Goal: Communication & Community: Participate in discussion

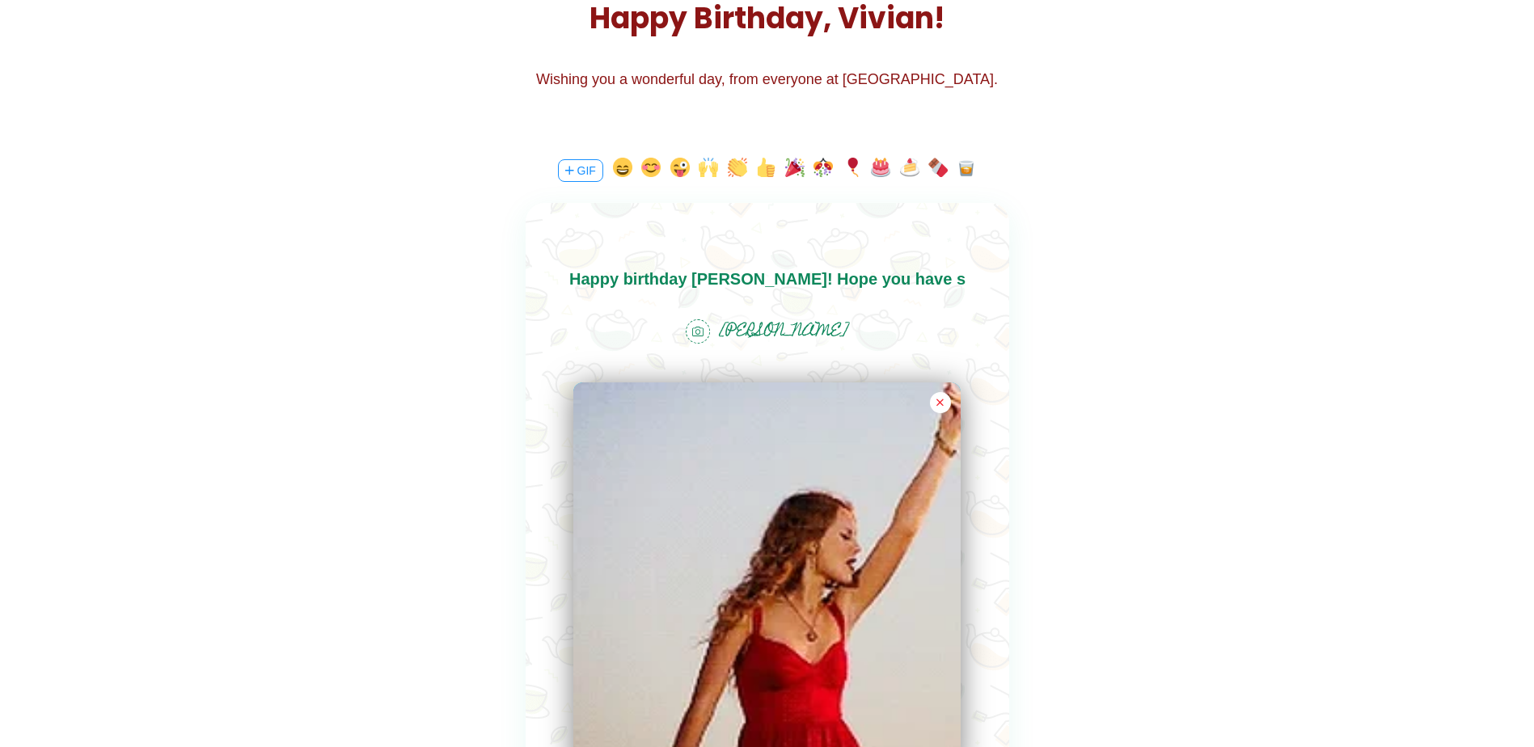
click at [936, 278] on body "Happy birthday [PERSON_NAME]! Hope you have s" at bounding box center [767, 279] width 484 height 26
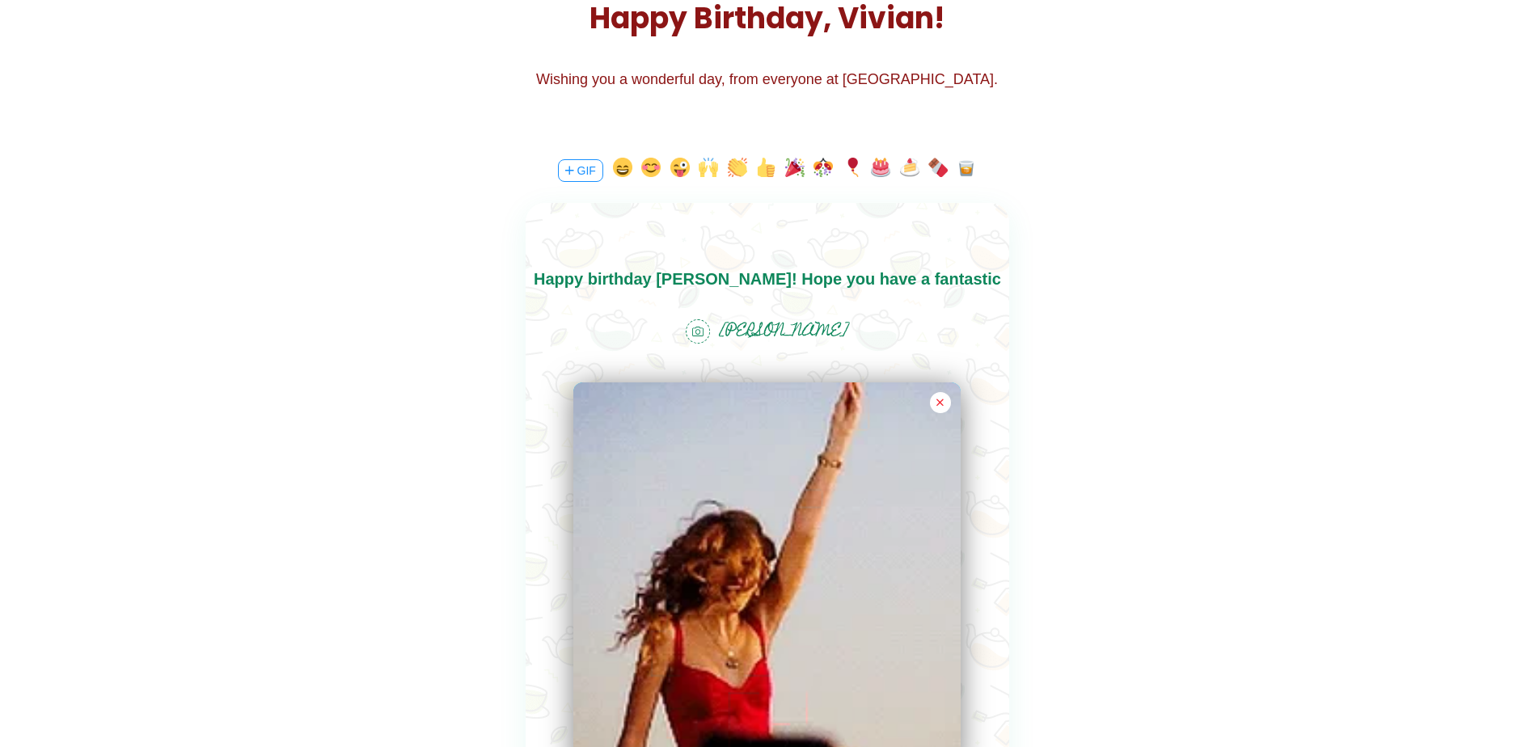
scroll to position [23, 0]
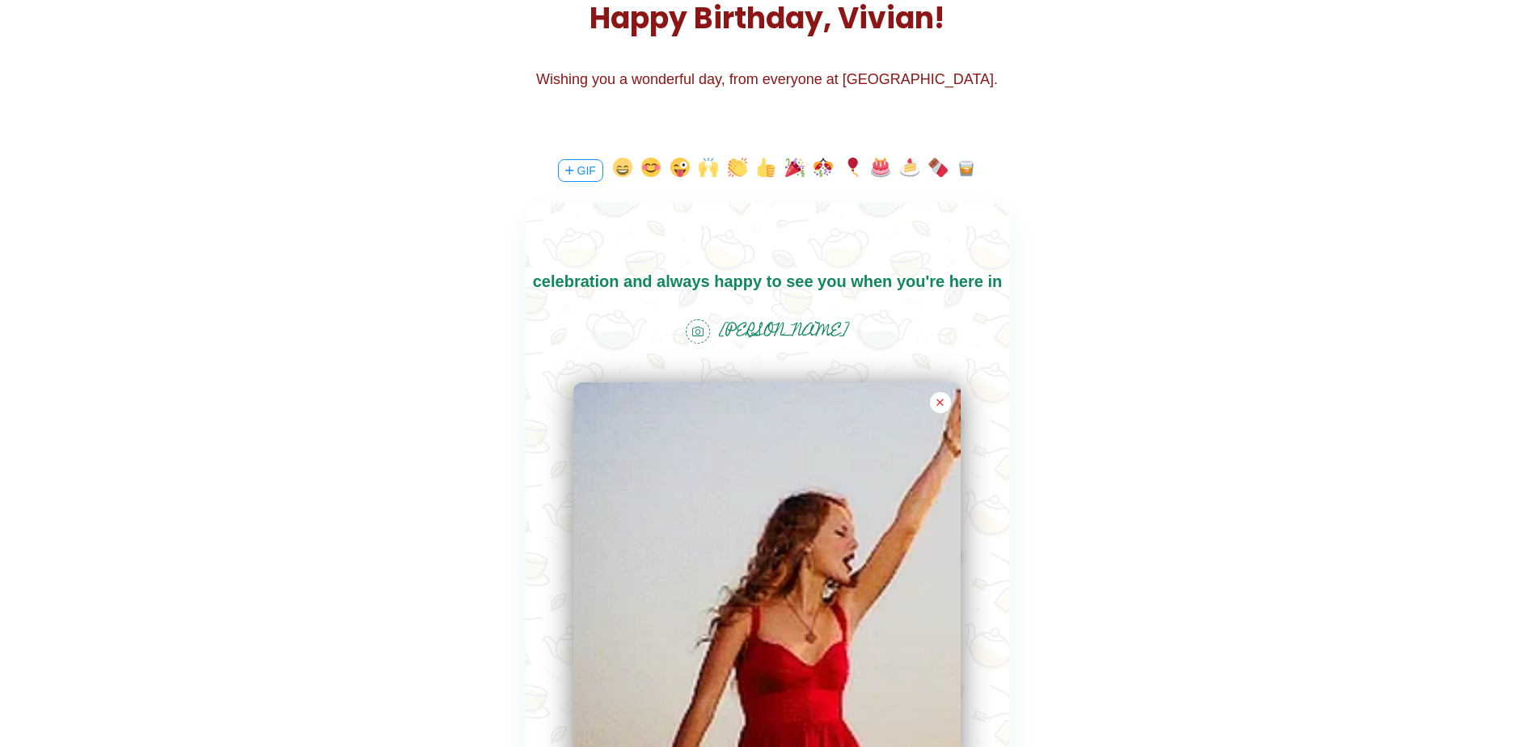
click at [620, 165] on button "button" at bounding box center [622, 171] width 19 height 26
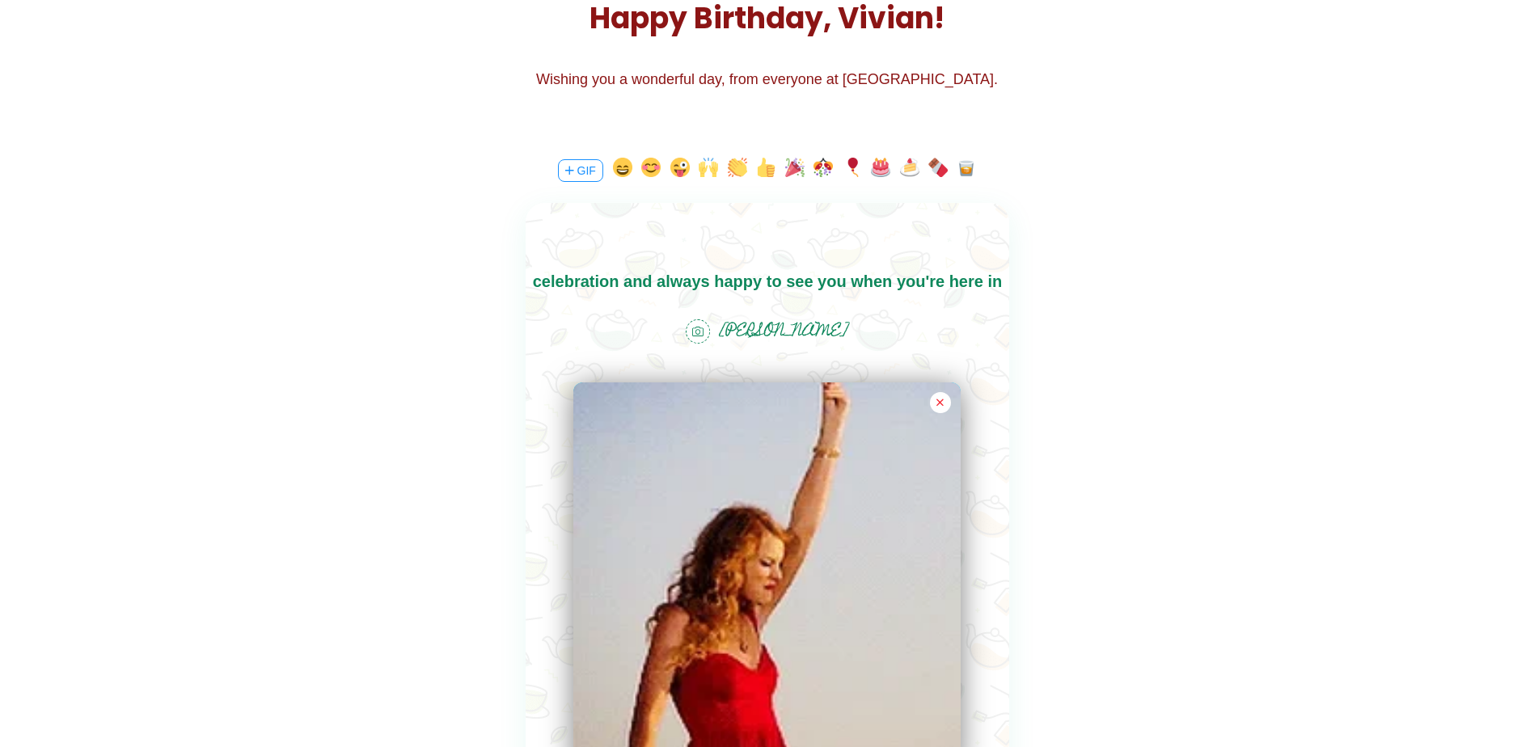
click at [794, 171] on button "button" at bounding box center [794, 171] width 19 height 26
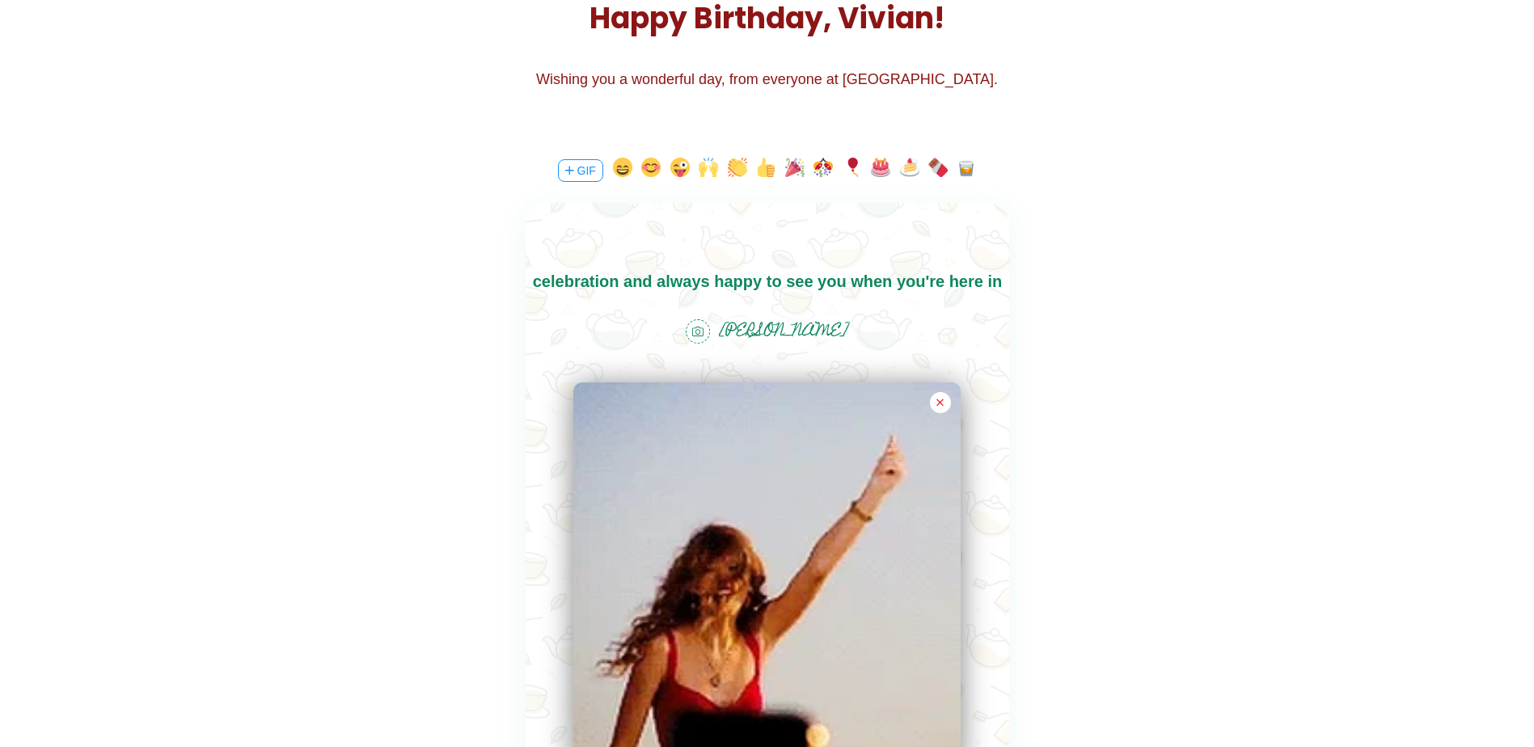
scroll to position [26, 0]
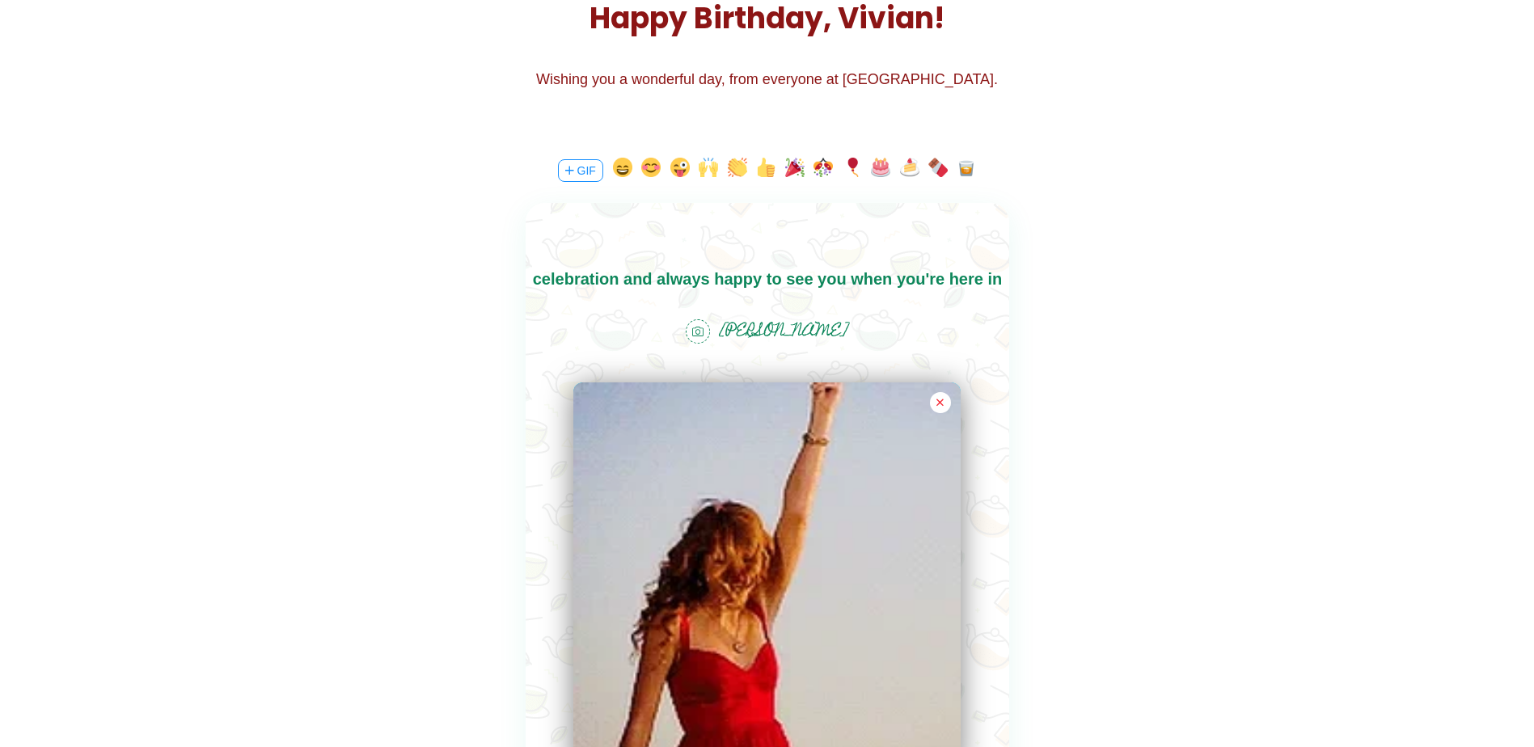
click at [882, 167] on button "button" at bounding box center [880, 171] width 19 height 26
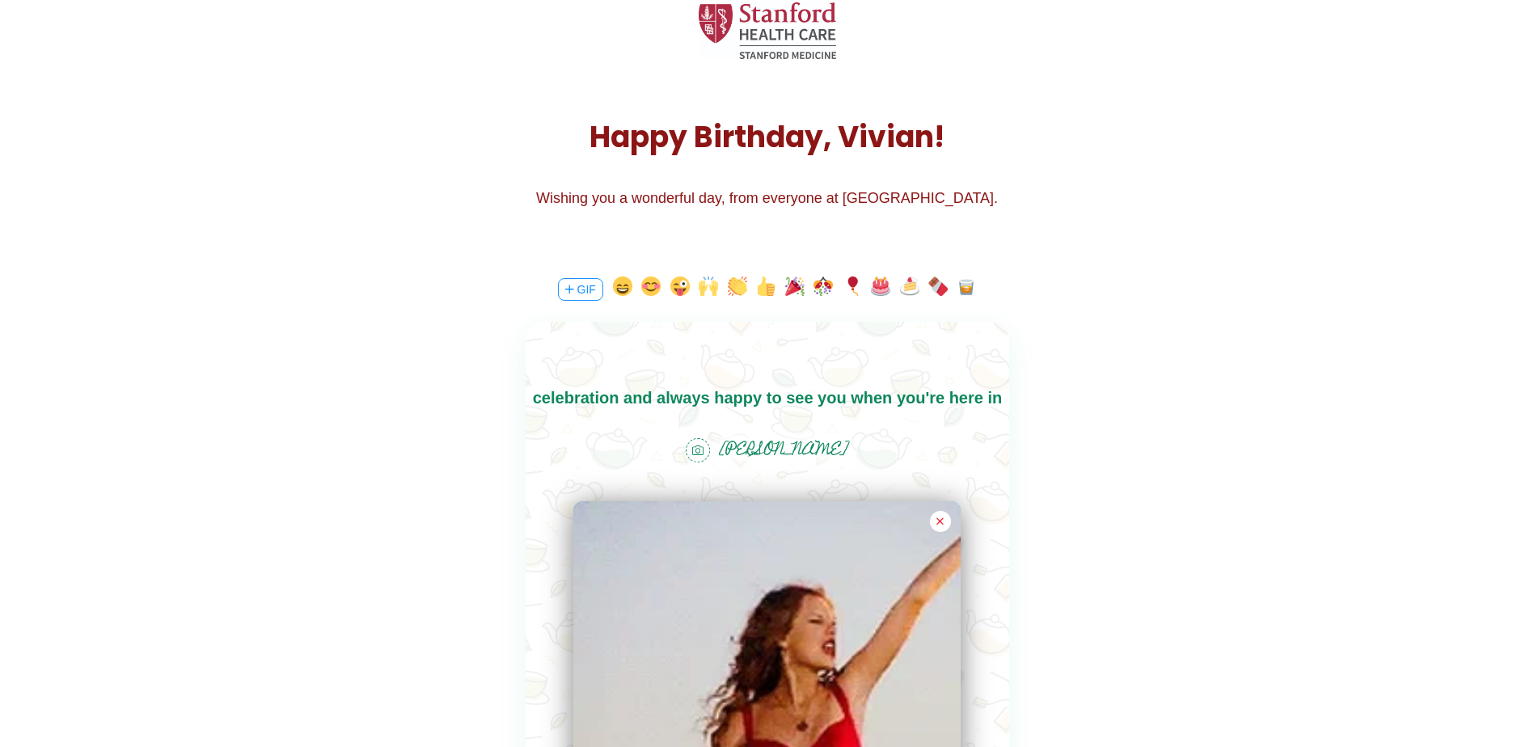
scroll to position [0, 0]
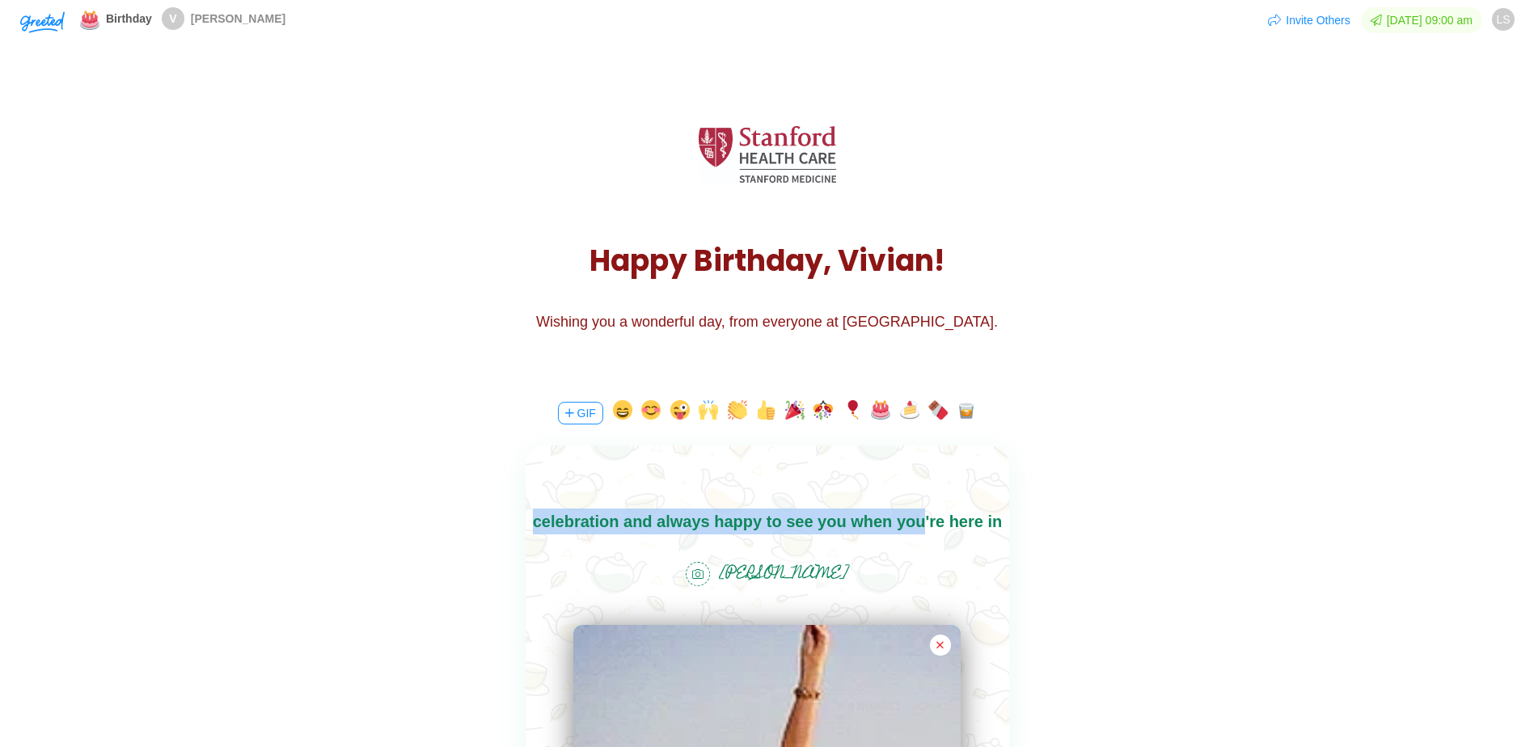
drag, startPoint x: 836, startPoint y: 527, endPoint x: 768, endPoint y: 432, distance: 117.2
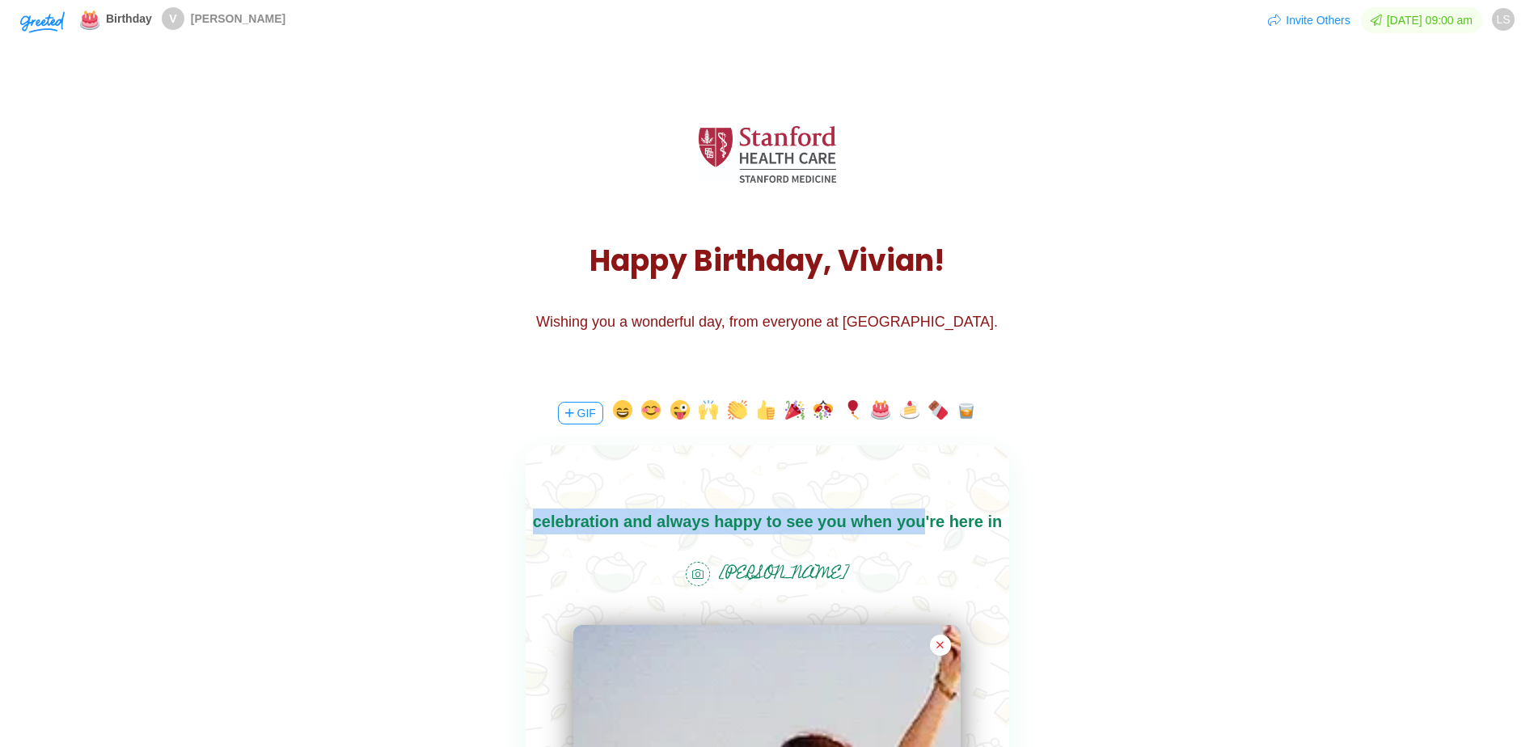
click at [768, 483] on html "Happy birthday [PERSON_NAME]! Hope you have a fantastic celebration and always …" at bounding box center [767, 522] width 484 height 78
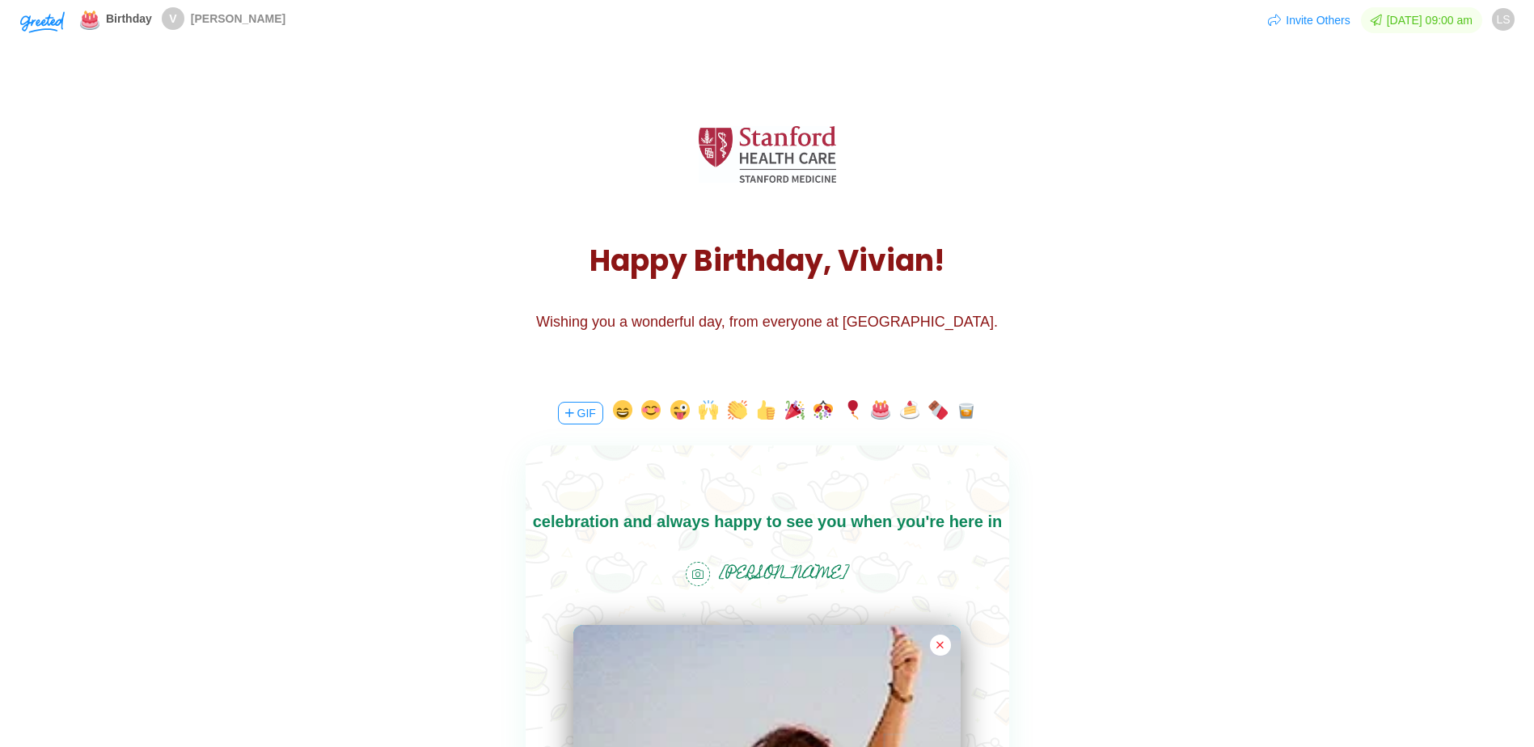
click at [901, 510] on body "Happy birthday [PERSON_NAME]! Hope you have a fantastic celebration and always …" at bounding box center [767, 522] width 484 height 78
click at [954, 523] on body "Happy birthday [PERSON_NAME]! Hope you have a fantastic celebration and always …" at bounding box center [767, 522] width 484 height 78
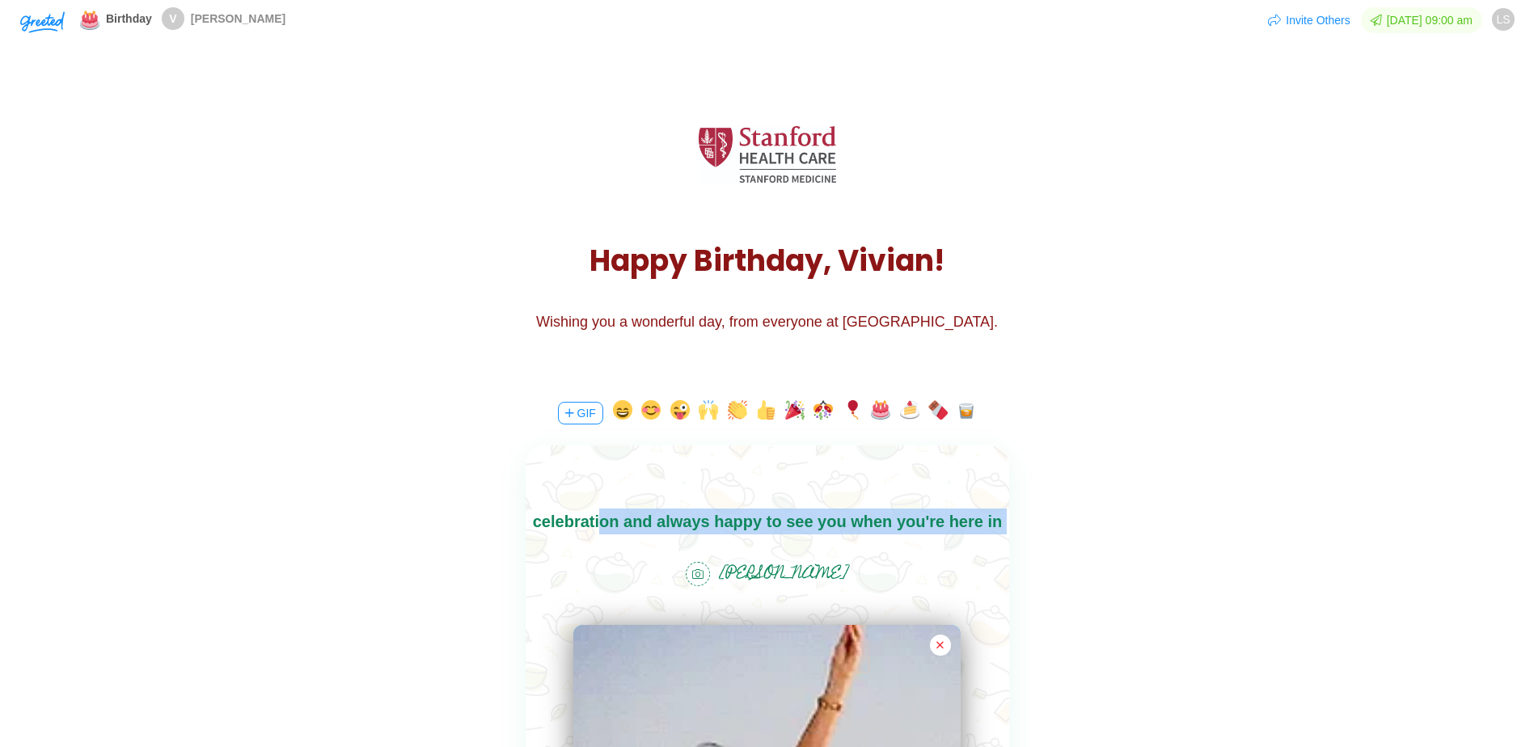
drag, startPoint x: 954, startPoint y: 525, endPoint x: 538, endPoint y: 528, distance: 415.8
click at [525, 523] on html "Happy birthday [PERSON_NAME]! Hope you have a fantastic celebration and always …" at bounding box center [767, 522] width 484 height 78
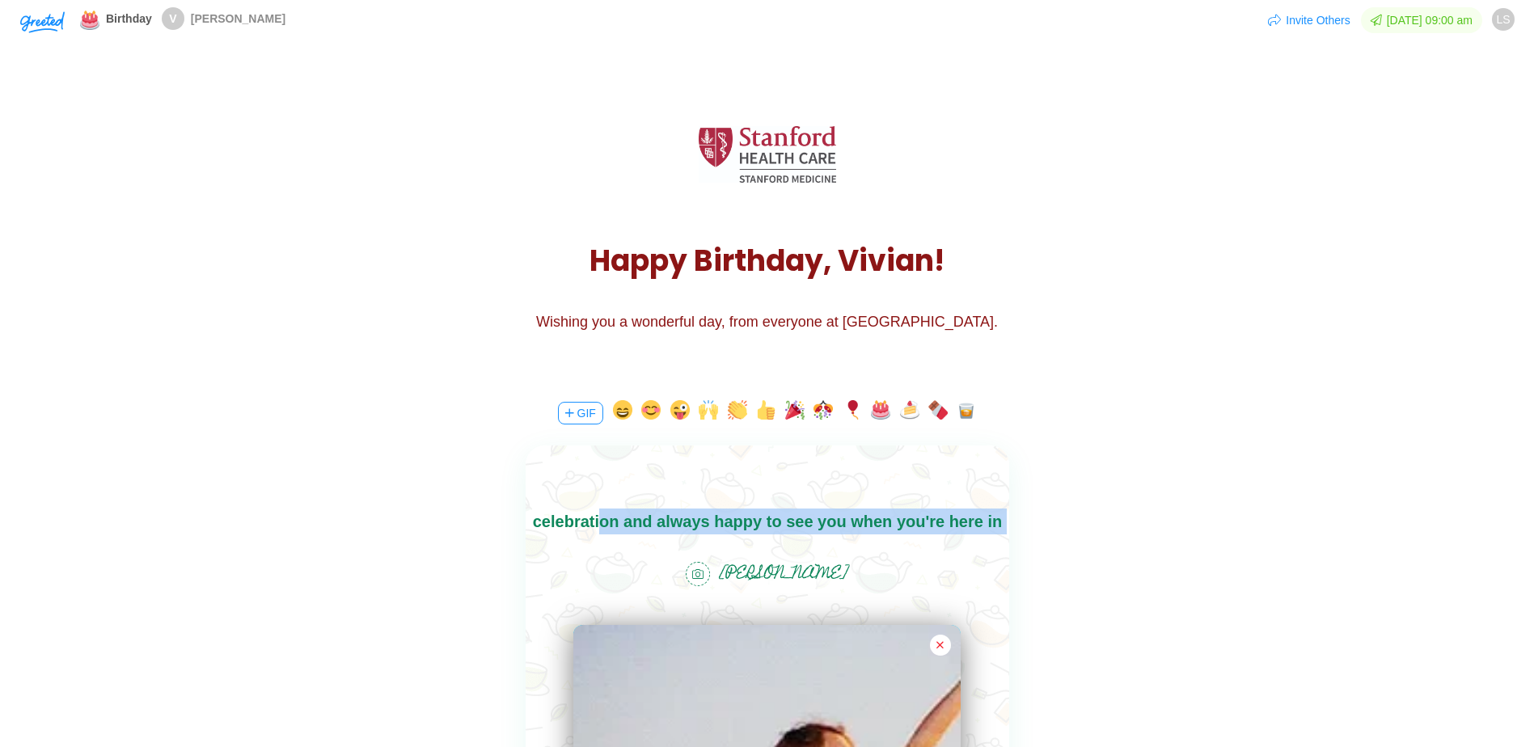
click at [539, 528] on body "Happy birthday [PERSON_NAME]! Hope you have a fantastic celebration and always …" at bounding box center [767, 522] width 484 height 78
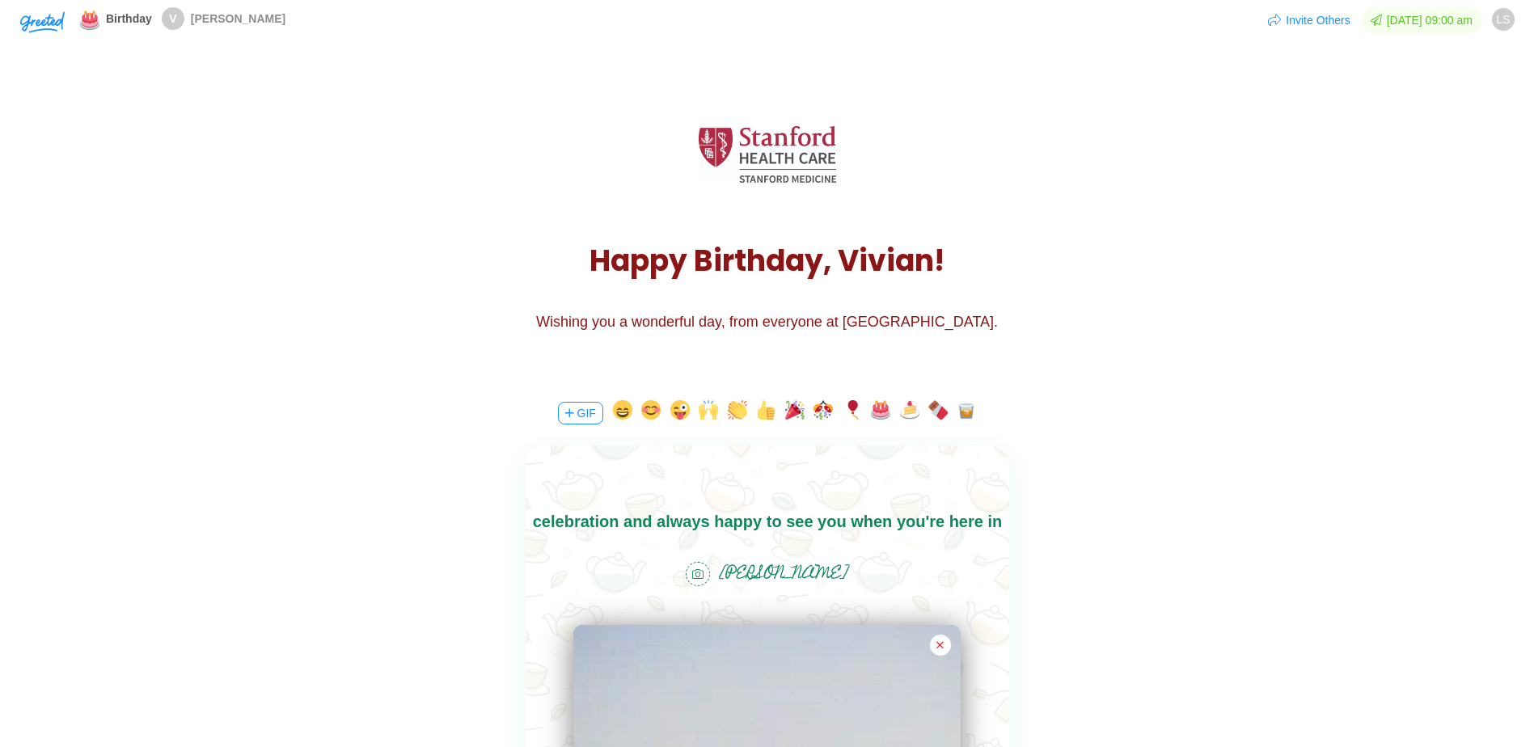
click at [954, 521] on body "Happy birthday [PERSON_NAME]! Hope you have a fantastic celebration and always …" at bounding box center [767, 522] width 484 height 78
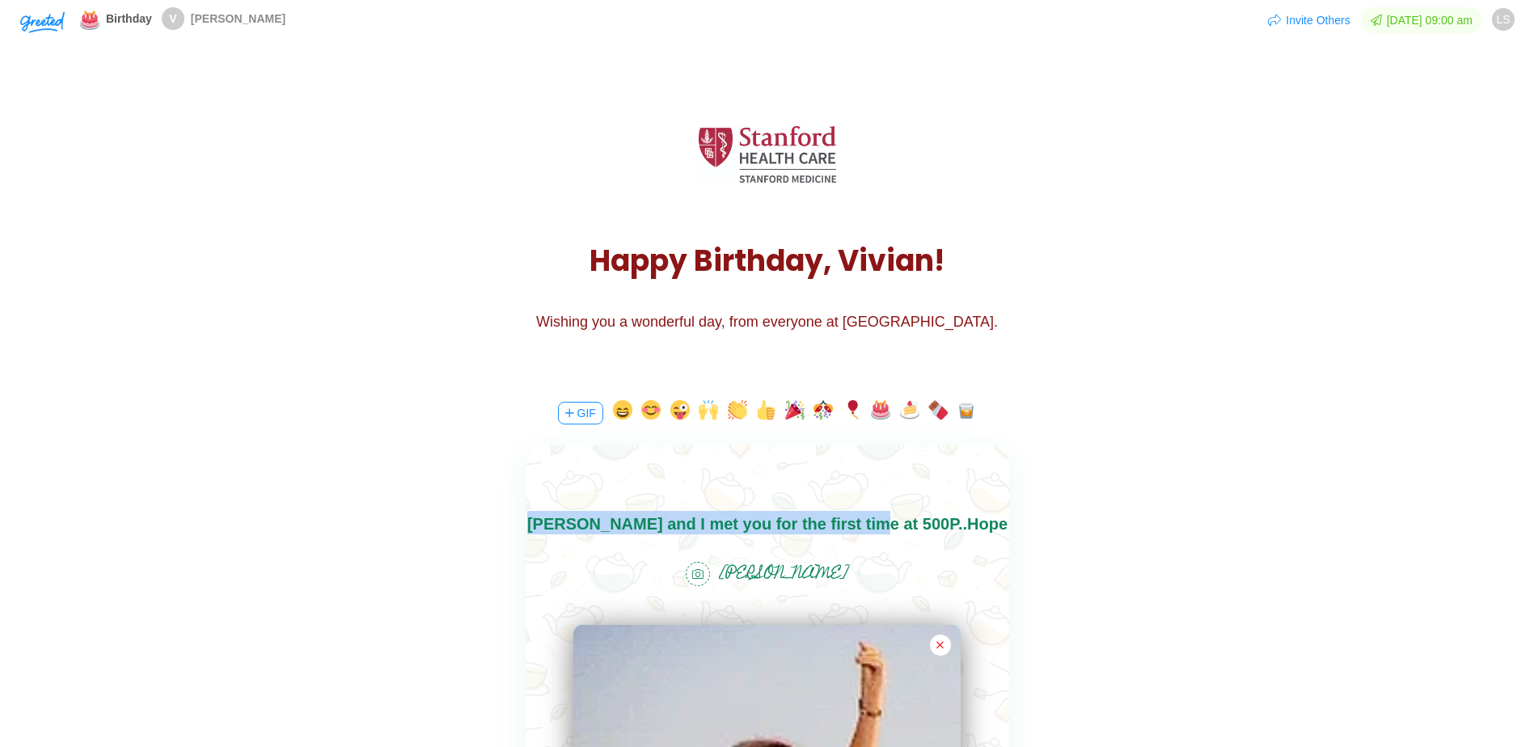
drag, startPoint x: 798, startPoint y: 521, endPoint x: 684, endPoint y: 468, distance: 125.9
click at [684, 485] on html "Happy birthday [PERSON_NAME]! I still remember when [PERSON_NAME] and I met you…" at bounding box center [767, 537] width 484 height 104
click at [672, 523] on body "Happy birthday [PERSON_NAME]! I still remember when [PERSON_NAME] and I met you…" at bounding box center [767, 537] width 484 height 104
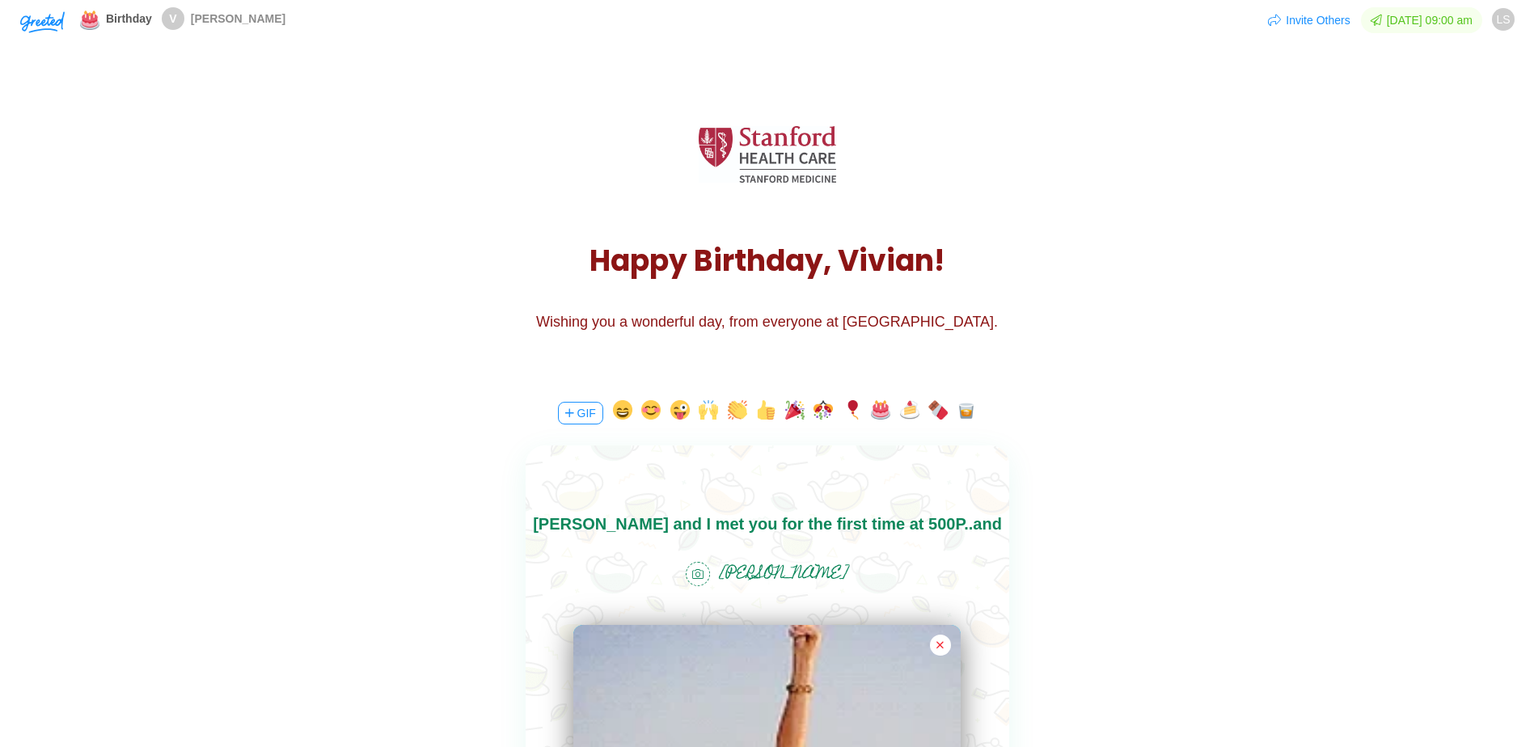
scroll to position [49, 0]
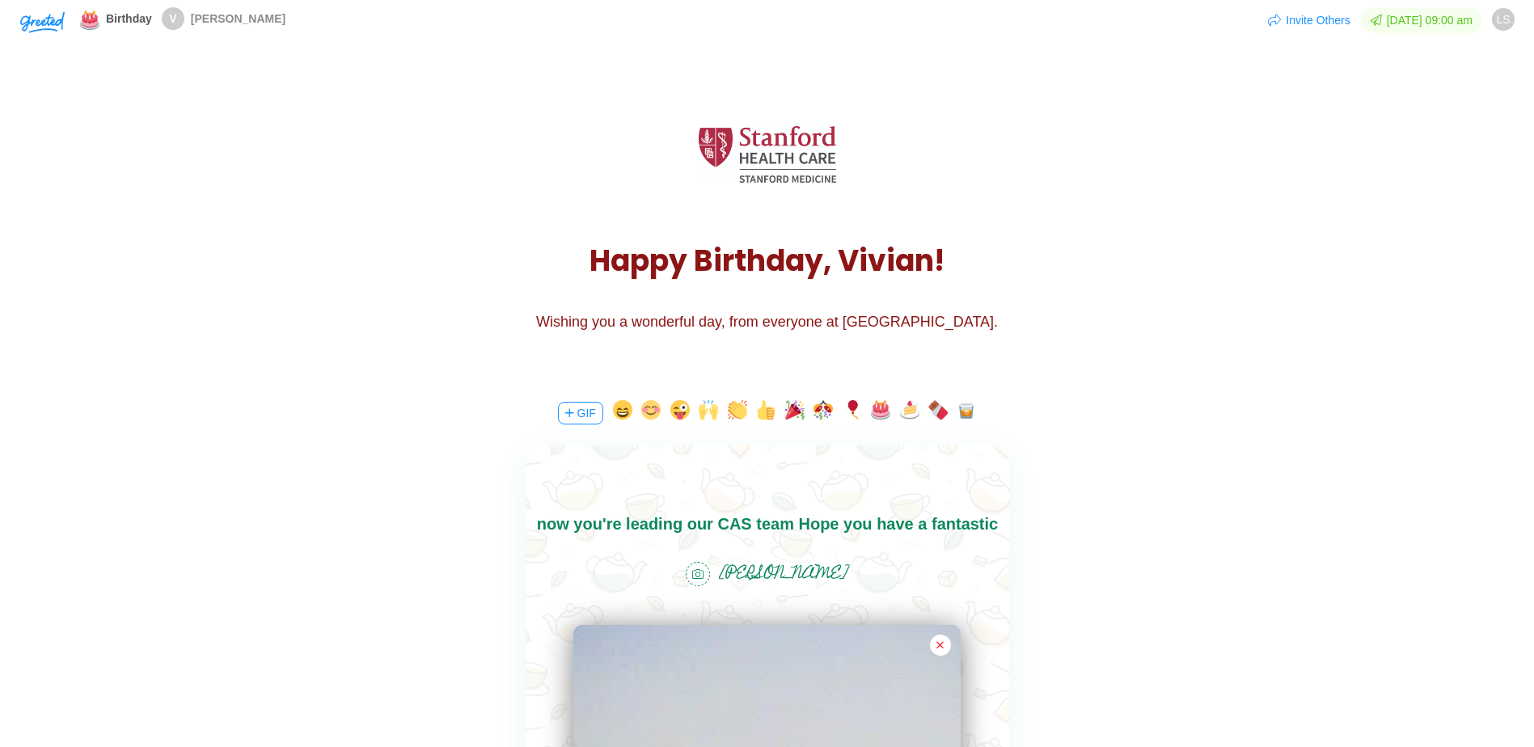
click at [653, 412] on button "button" at bounding box center [650, 413] width 19 height 26
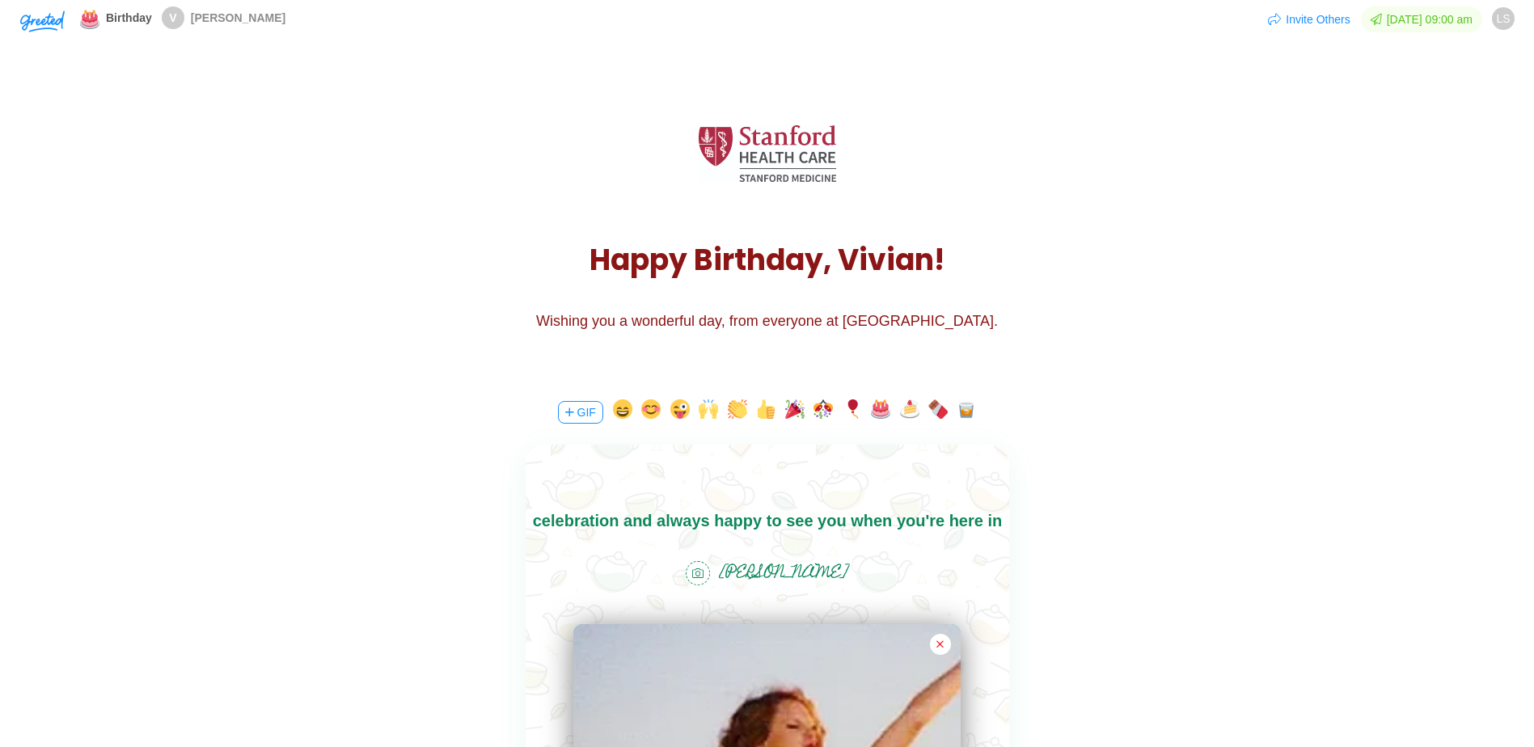
scroll to position [0, 0]
drag, startPoint x: 835, startPoint y: 522, endPoint x: 1132, endPoint y: 1003, distance: 565.5
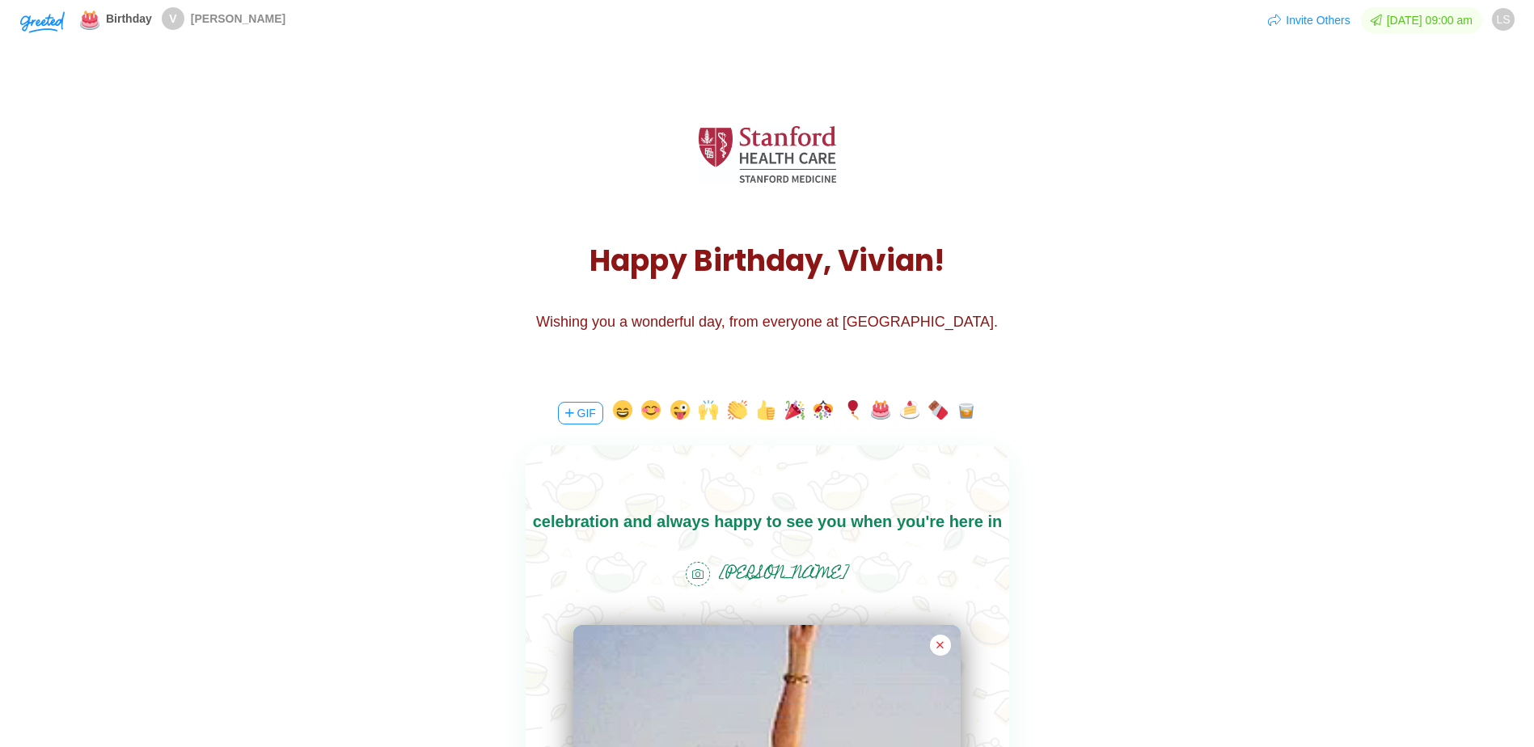
click at [607, 431] on html "Happy birthday [PERSON_NAME]! I still remember when [PERSON_NAME] and I met you…" at bounding box center [767, 495] width 484 height 129
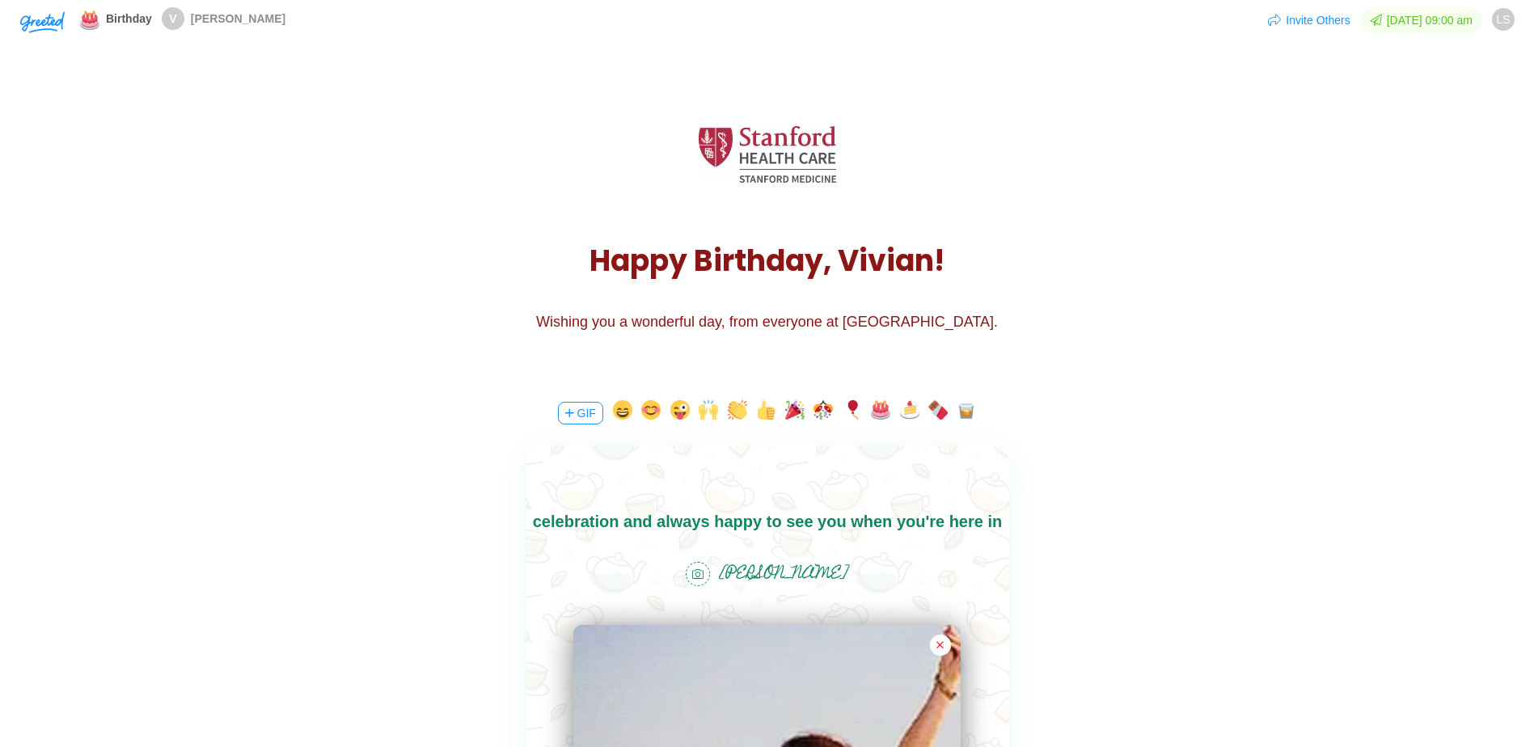
click at [601, 523] on body "Happy birthday [PERSON_NAME]! I still remember when [PERSON_NAME] and I met you…" at bounding box center [767, 495] width 484 height 129
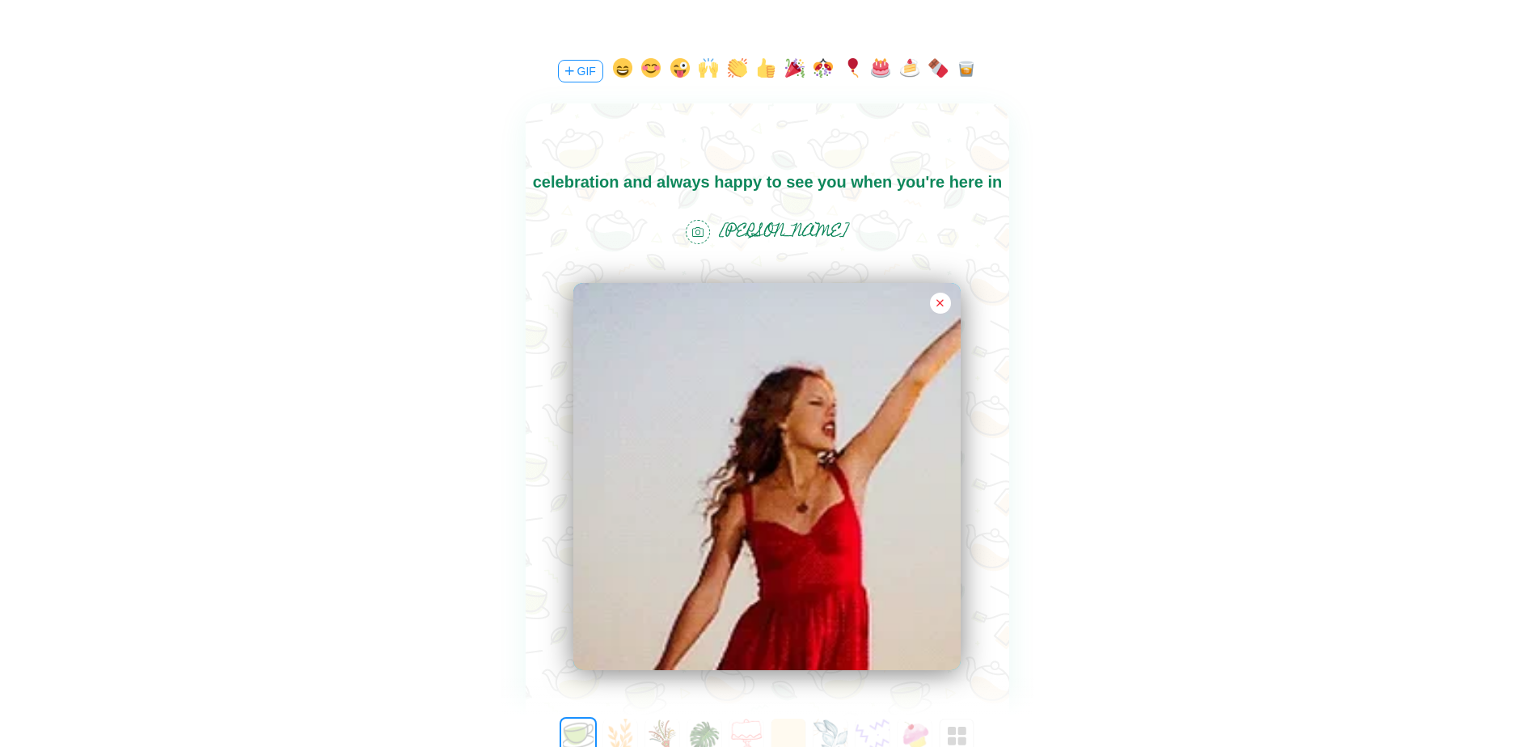
scroll to position [243, 0]
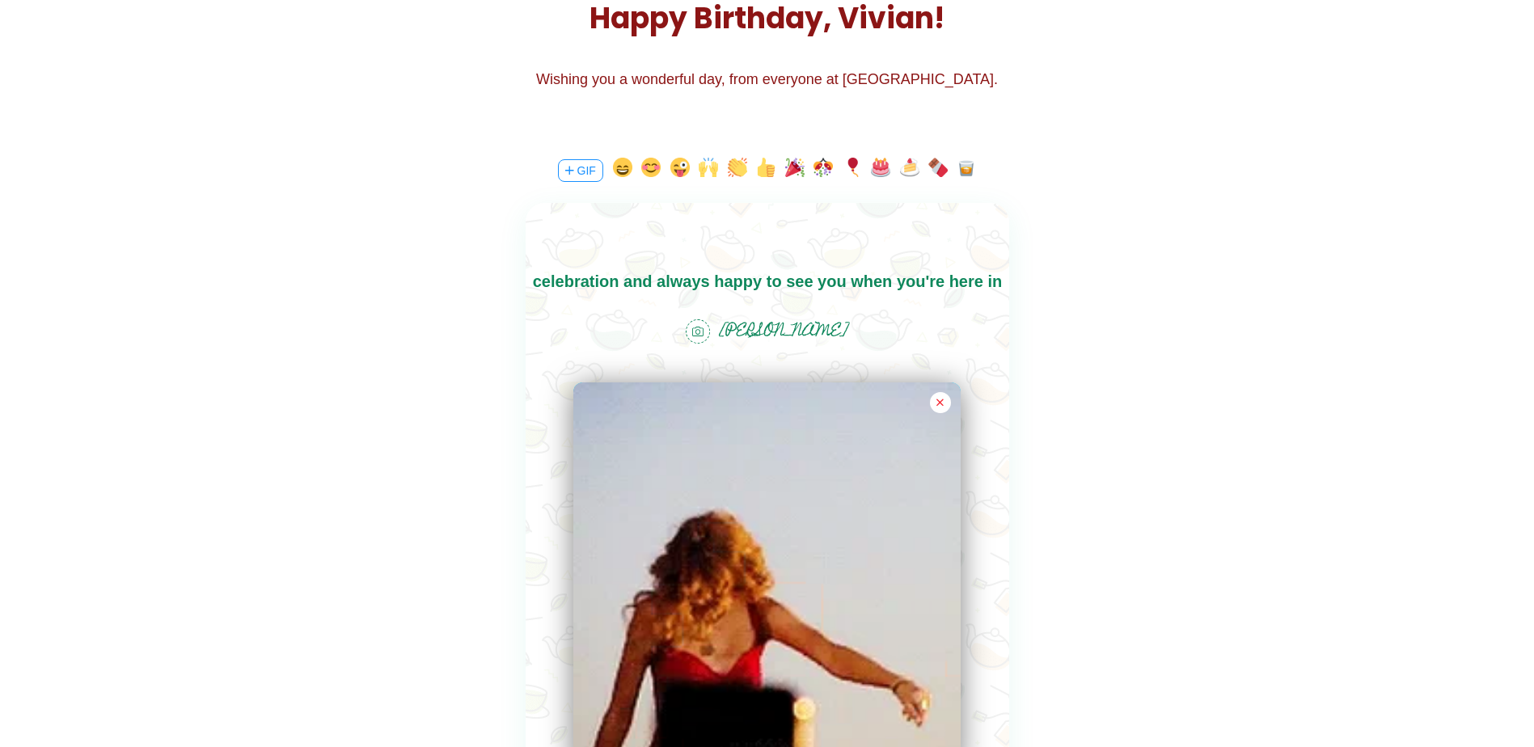
click at [790, 280] on body "Happy birthday [PERSON_NAME]! I still remember when [PERSON_NAME] and I met you…" at bounding box center [767, 255] width 484 height 129
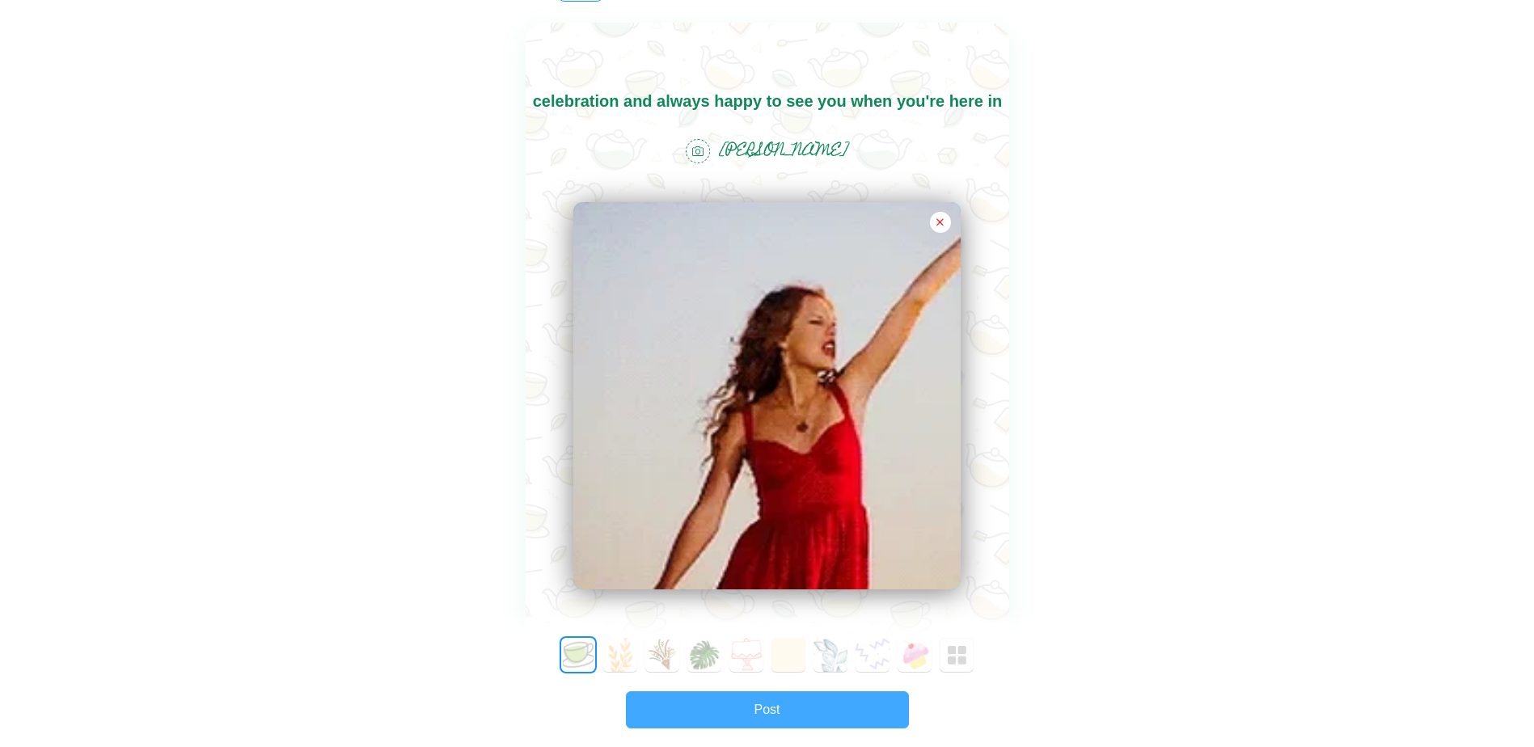
scroll to position [404, 0]
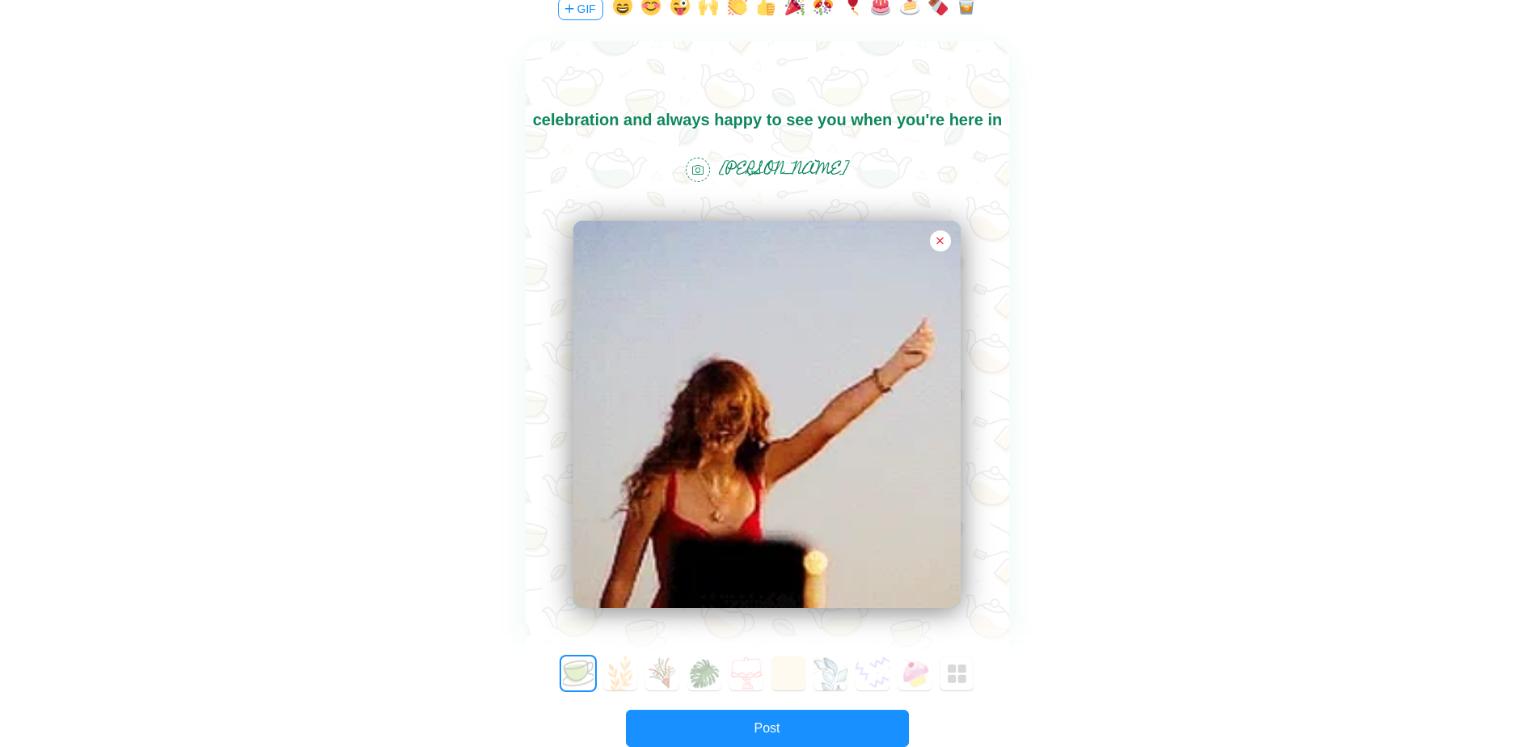
click at [705, 112] on body "Happy birthday [PERSON_NAME]! I still remember when [PERSON_NAME] and I met you…" at bounding box center [767, 93] width 484 height 129
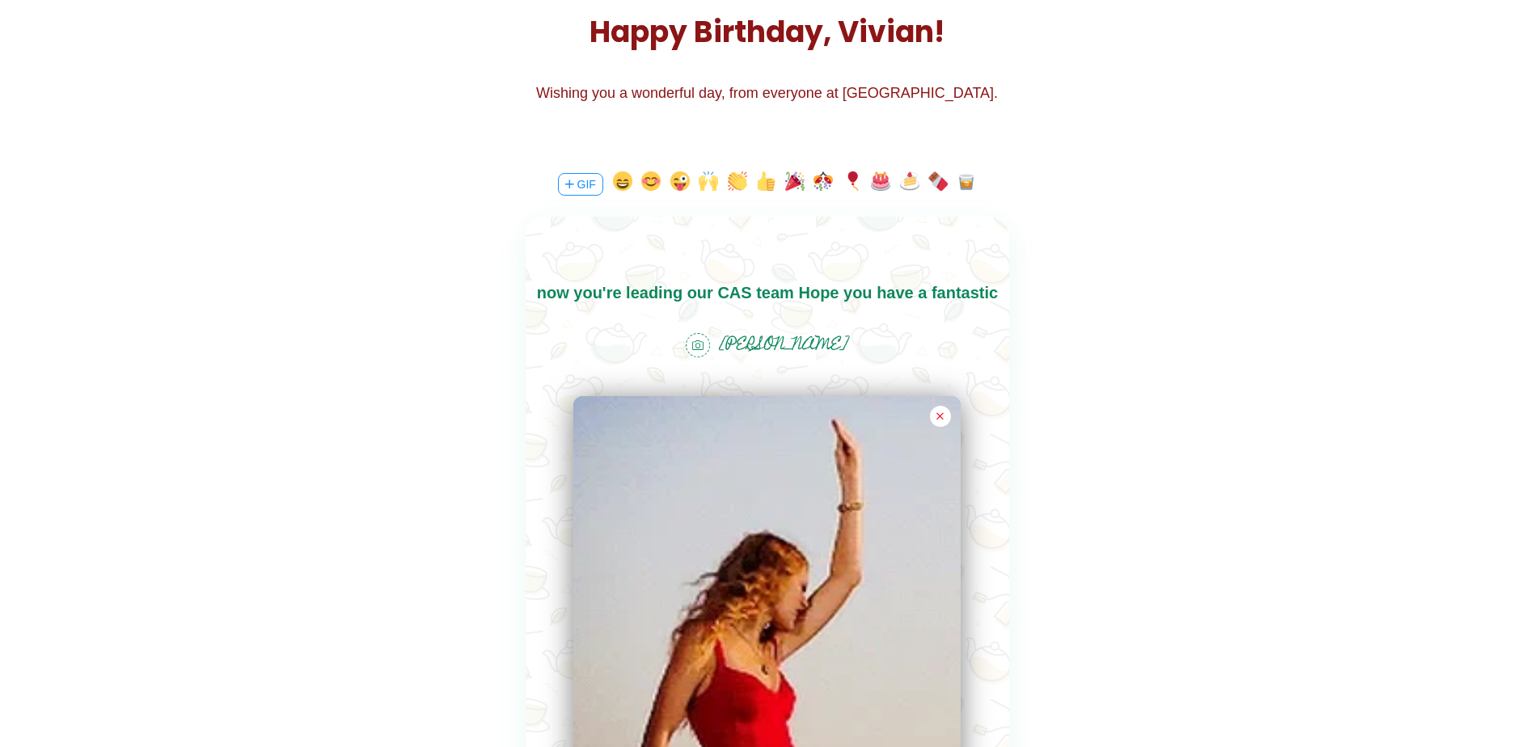
scroll to position [162, 0]
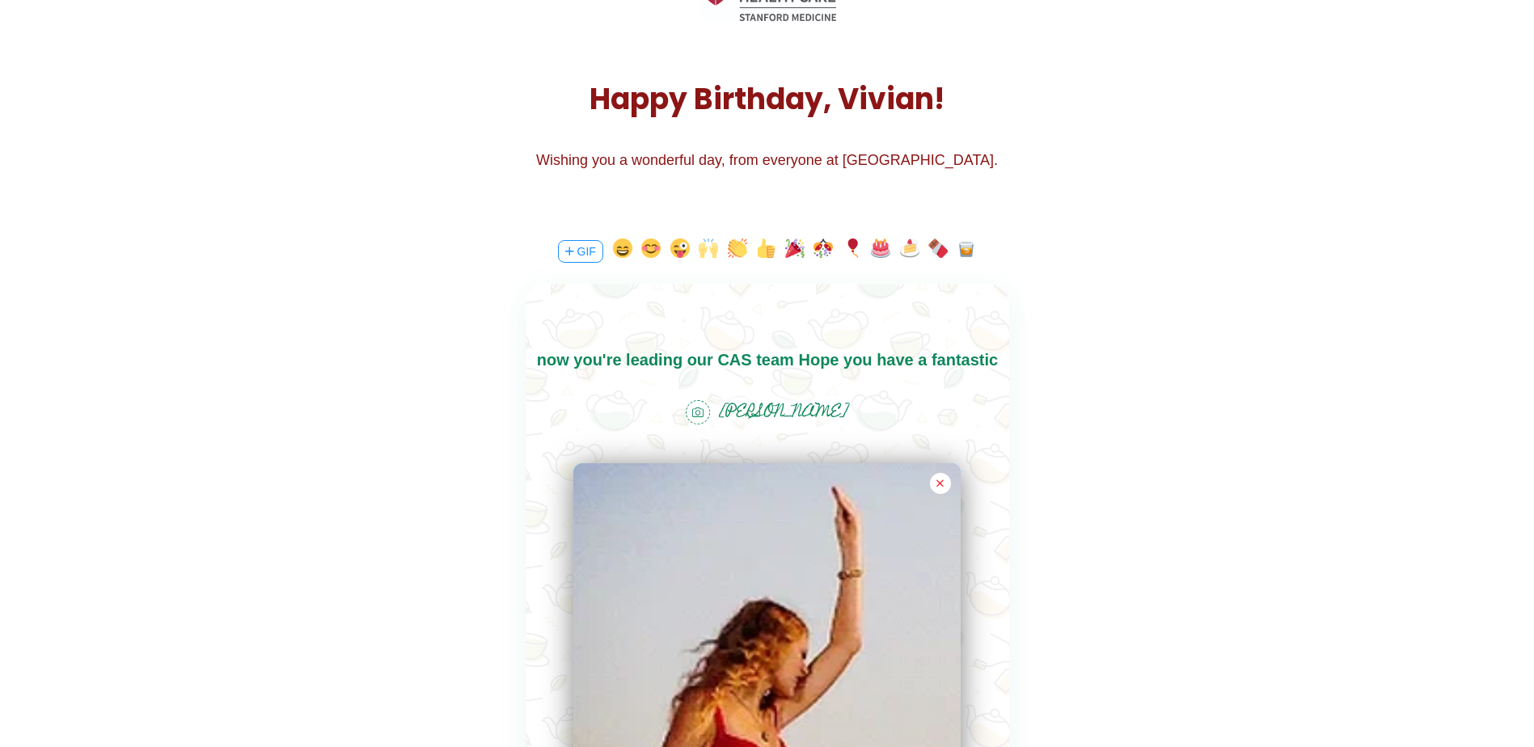
click at [703, 251] on button "button" at bounding box center [708, 252] width 19 height 26
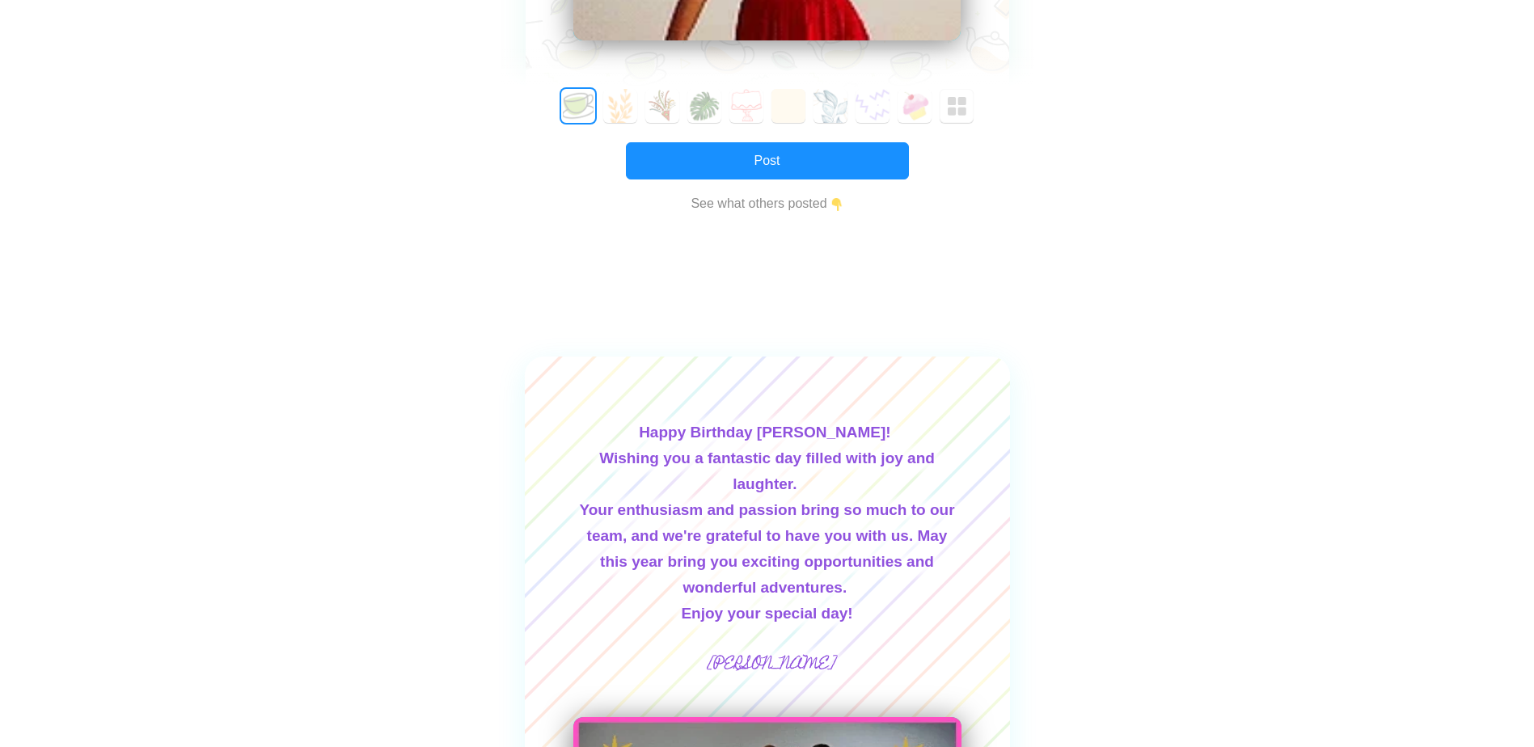
scroll to position [971, 0]
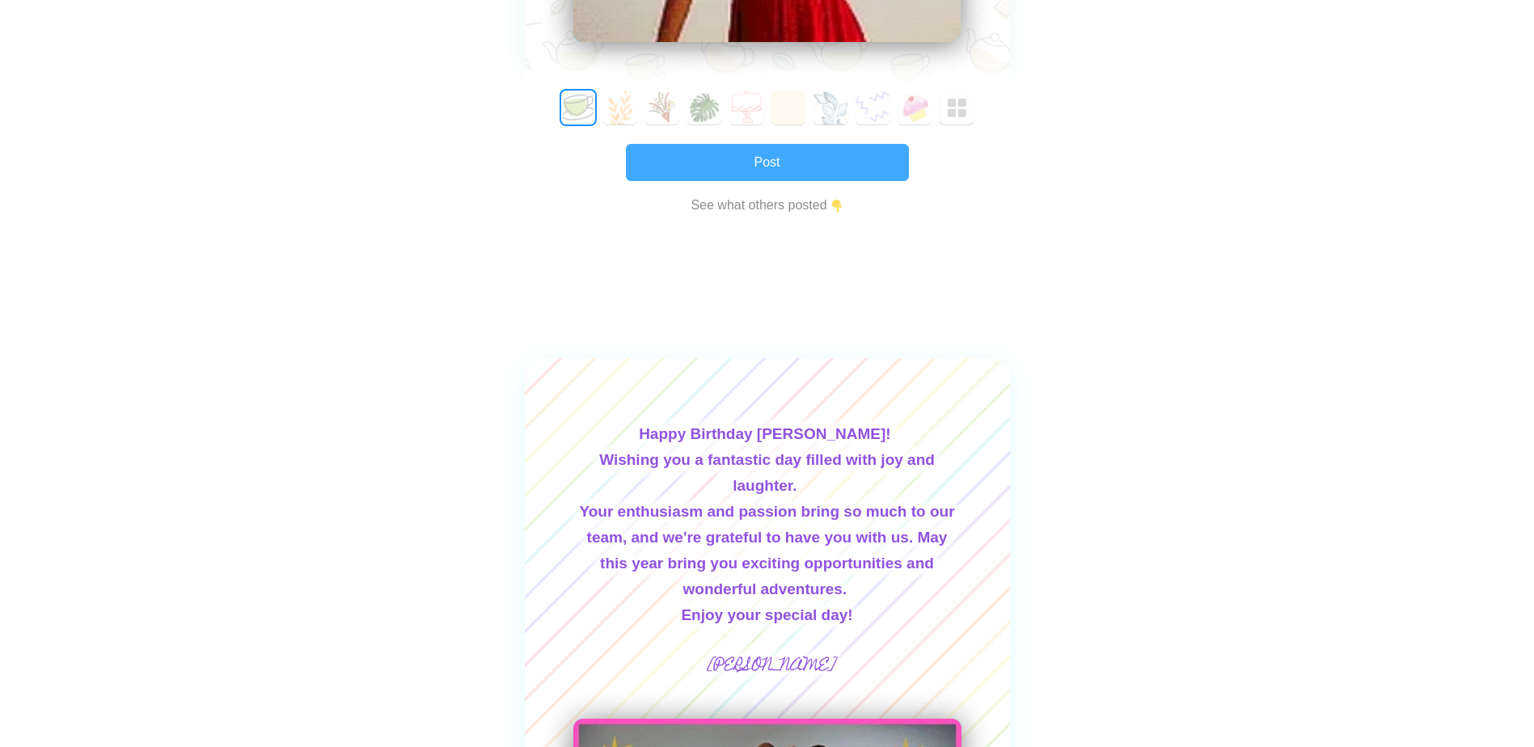
click at [767, 171] on button "Post" at bounding box center [767, 162] width 283 height 37
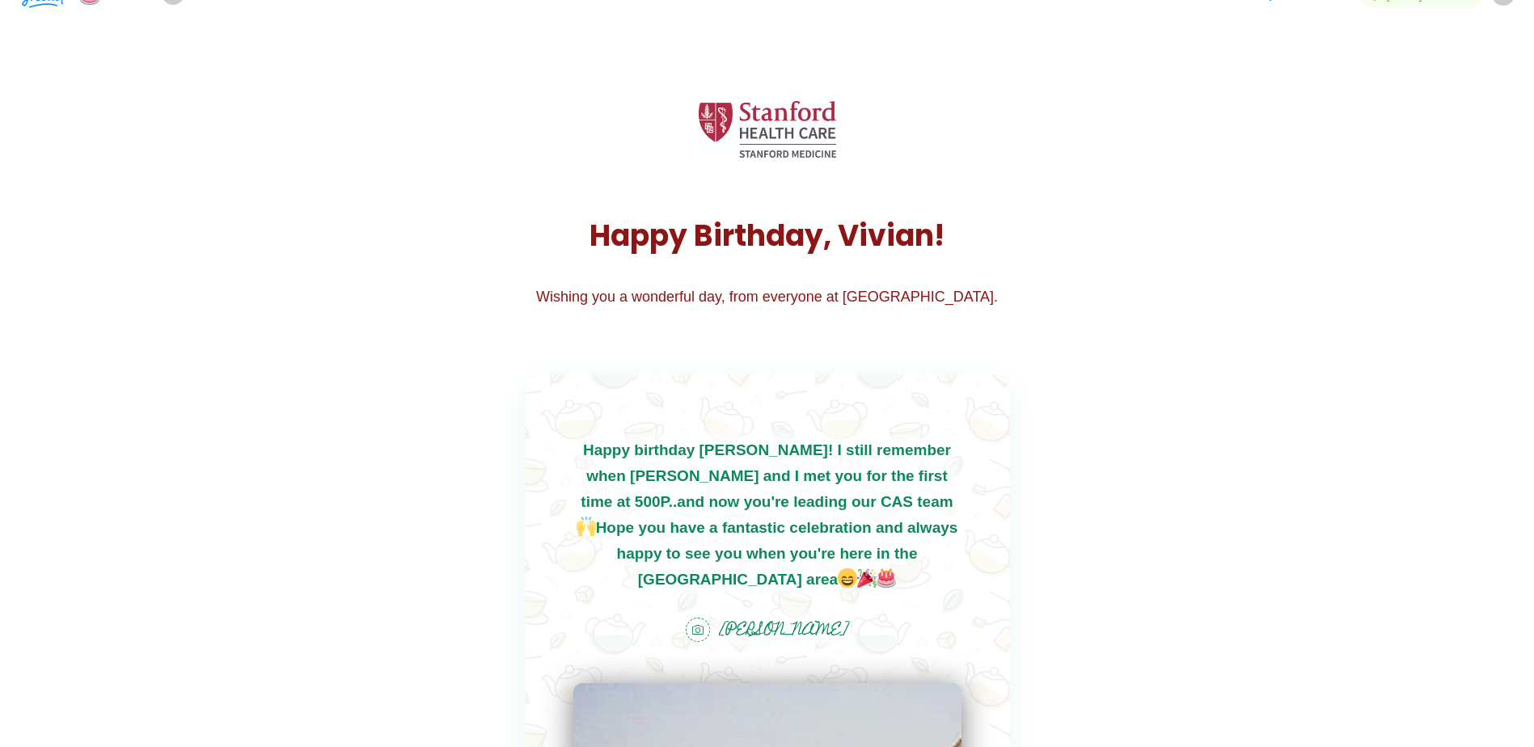
scroll to position [0, 0]
